Goal: Information Seeking & Learning: Learn about a topic

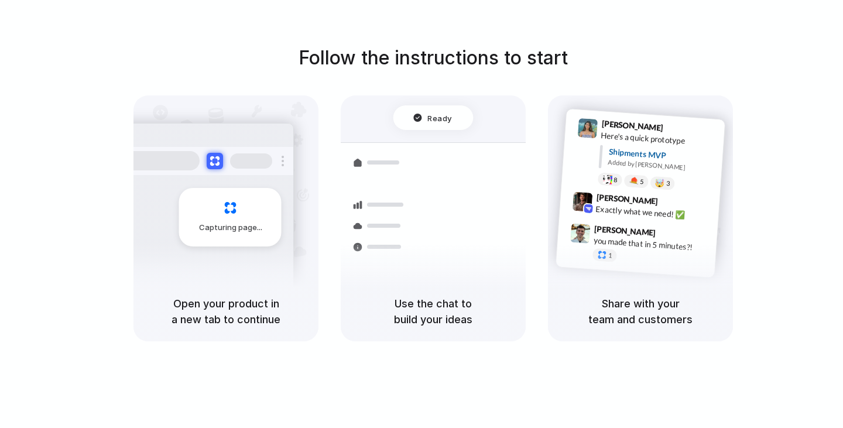
click at [467, 43] on div "Follow the instructions to start Capturing page Open your product in a new tab …" at bounding box center [433, 225] width 866 height 451
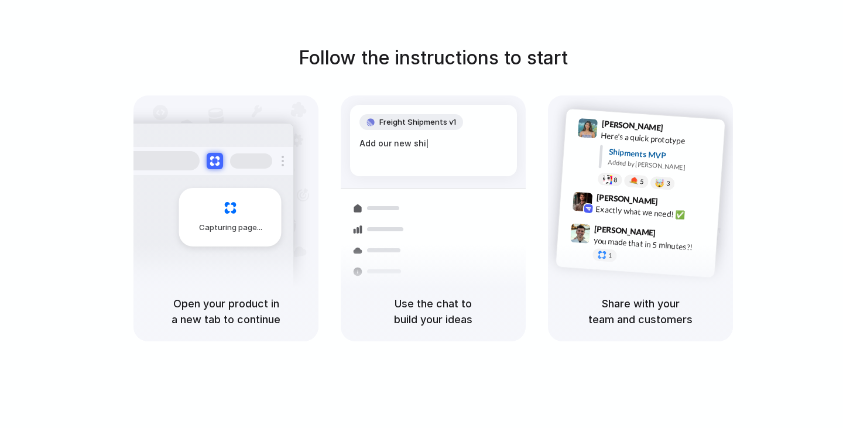
click at [245, 239] on div "Capturing page" at bounding box center [230, 217] width 102 height 59
click at [382, 233] on div at bounding box center [380, 229] width 68 height 21
click at [403, 149] on div "Add our new shipments tab based on the Linear spec" at bounding box center [433, 149] width 148 height 25
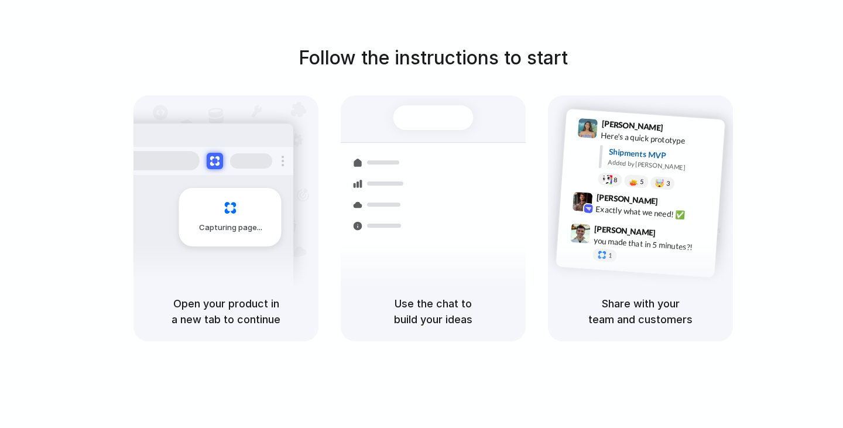
click at [620, 131] on div "Here's a quick prototype" at bounding box center [658, 139] width 117 height 20
click at [637, 194] on div "[PERSON_NAME] 9:42 AM" at bounding box center [654, 202] width 117 height 22
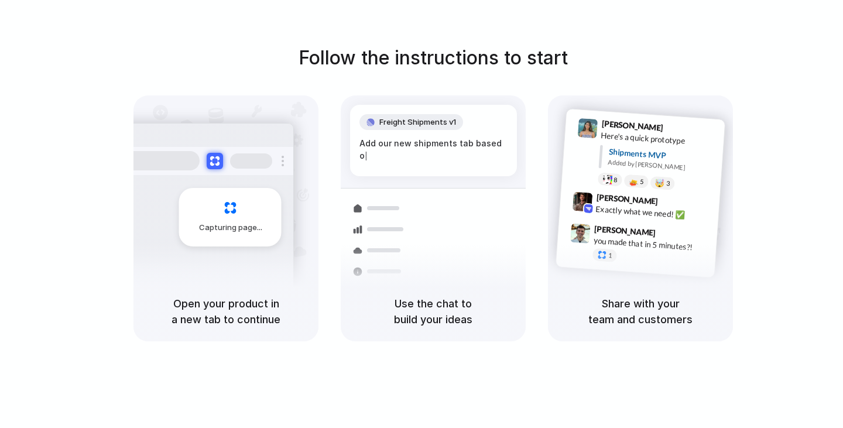
click at [460, 142] on div "Add our new shipments tab based o |" at bounding box center [433, 149] width 148 height 25
click at [454, 130] on div "Freight Shipments v1 Add our new shipments tab based on the Linear spec" at bounding box center [433, 140] width 167 height 71
